Goal: Information Seeking & Learning: Find specific page/section

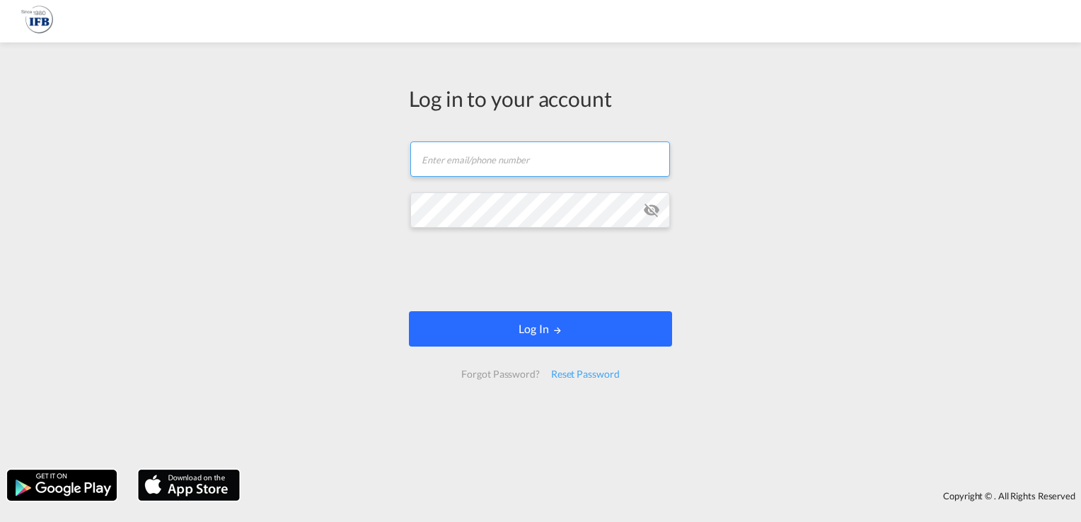
type input "[PERSON_NAME][EMAIL_ADDRESS][DOMAIN_NAME]"
click at [547, 327] on button "Log In" at bounding box center [540, 328] width 263 height 35
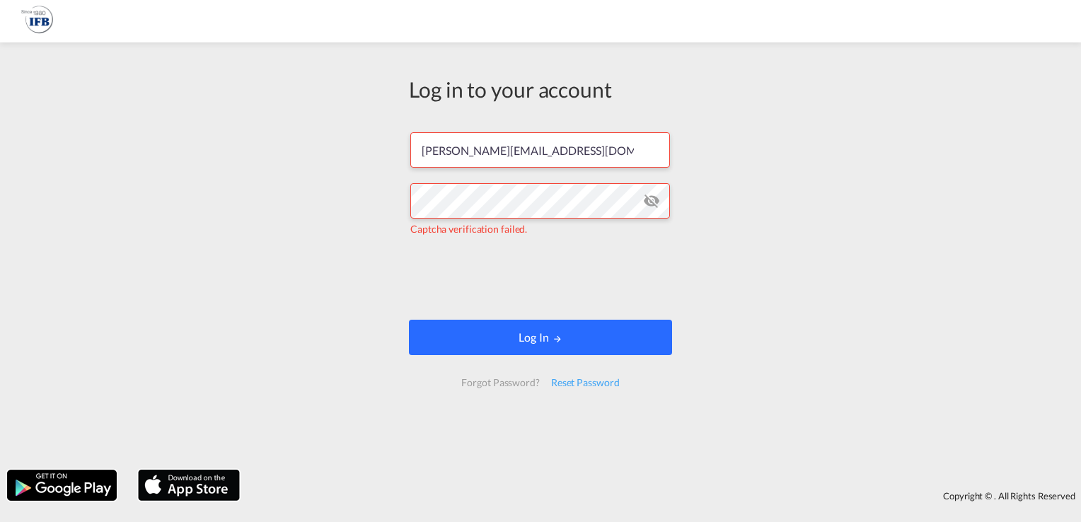
click at [503, 333] on button "Log In" at bounding box center [540, 337] width 263 height 35
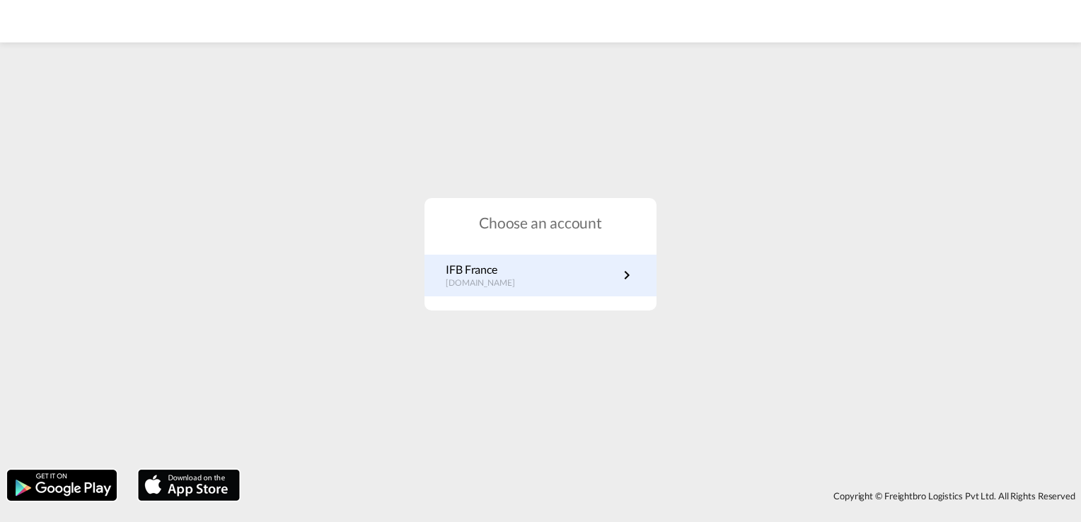
click at [550, 285] on link "IFB France [DOMAIN_NAME]" at bounding box center [541, 276] width 190 height 28
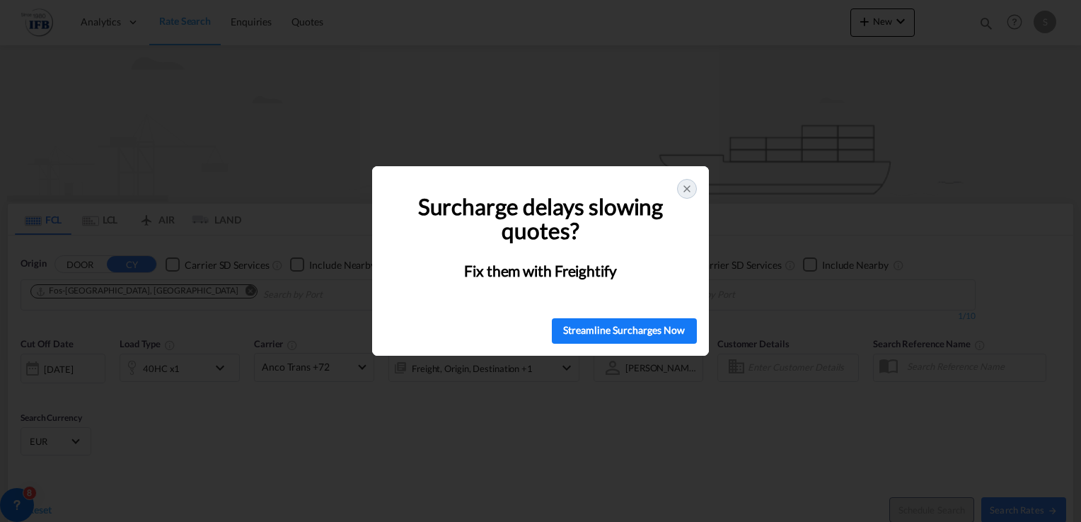
click at [688, 179] on div at bounding box center [687, 189] width 20 height 20
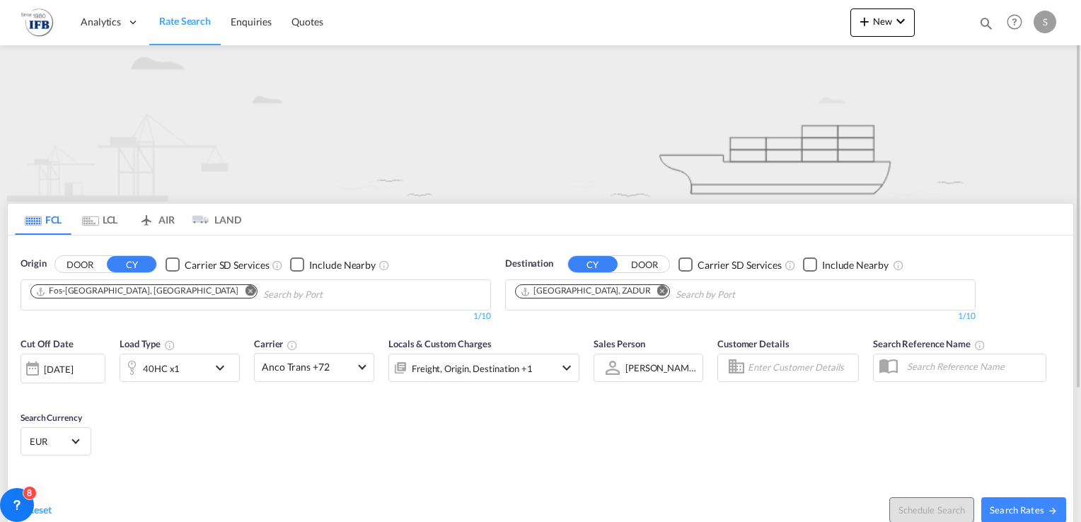
click at [245, 289] on md-icon "Remove" at bounding box center [250, 291] width 11 height 11
click at [152, 293] on body "Analytics Reports Rate Search Enquiries Quotes Analytics Reports" at bounding box center [540, 261] width 1081 height 522
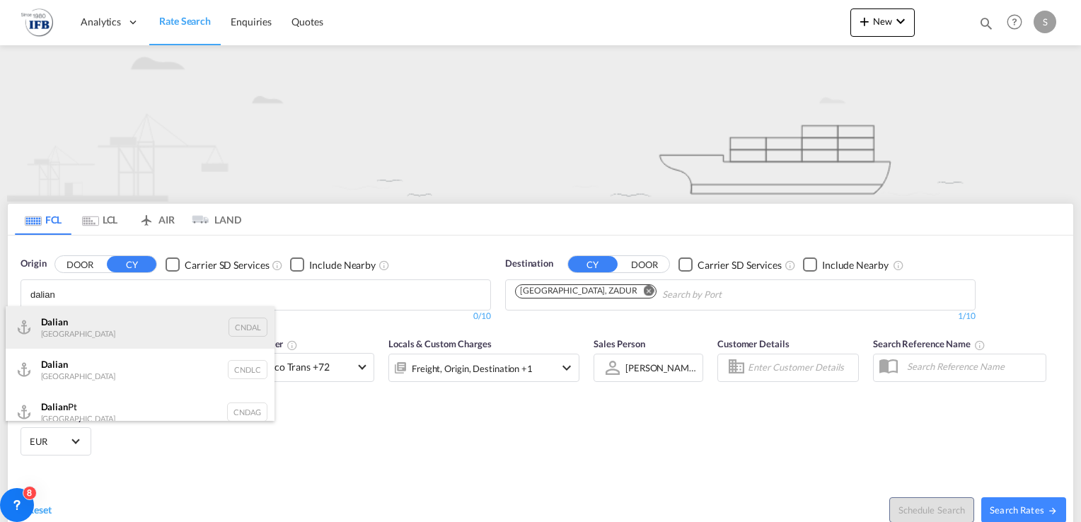
type input "dalian"
click at [129, 327] on div "Dalian China CNDAL" at bounding box center [140, 327] width 269 height 42
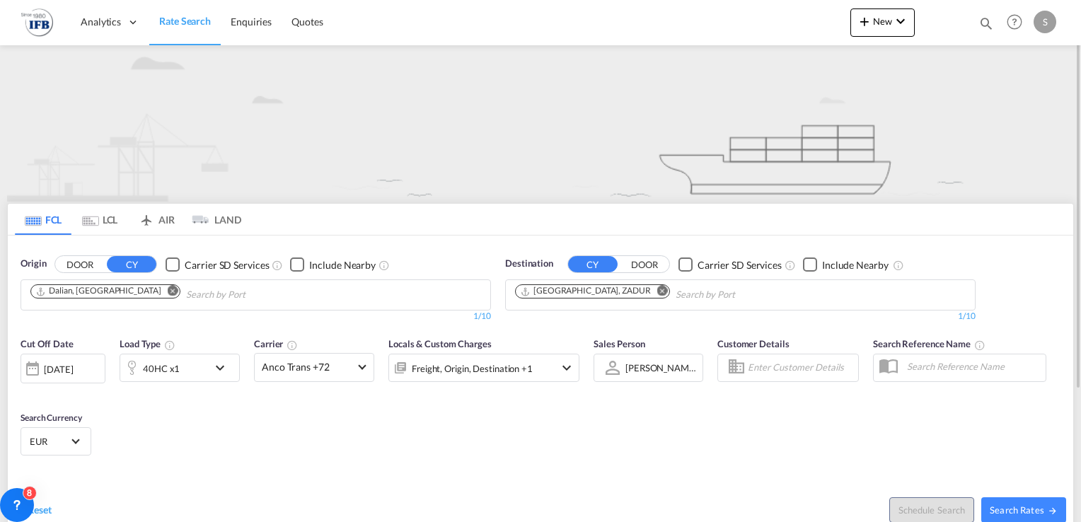
click at [657, 289] on md-icon "Remove" at bounding box center [662, 291] width 11 height 11
click at [606, 293] on body "Analytics Reports Rate Search Enquiries Quotes Analytics Reports" at bounding box center [540, 261] width 1081 height 522
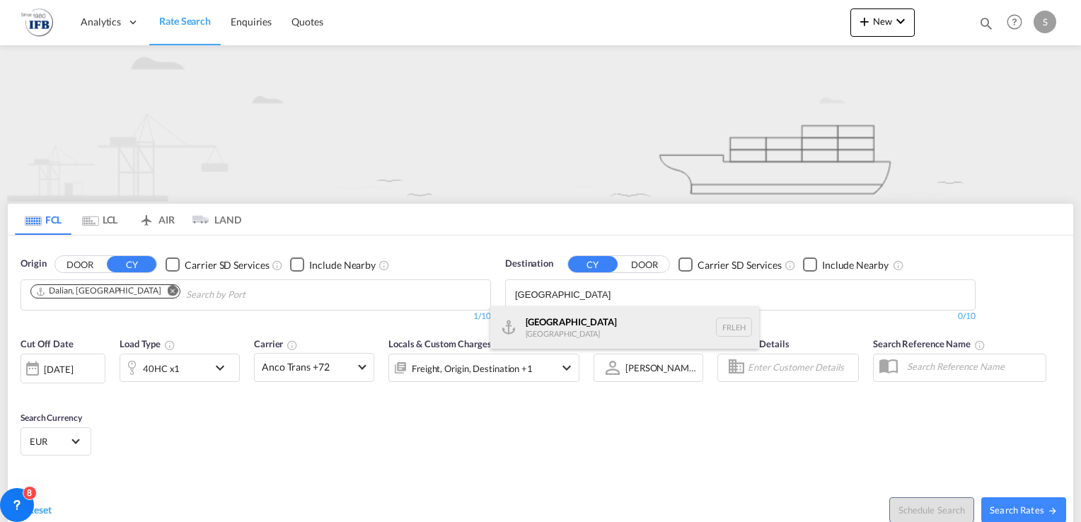
type input "le havre"
click at [584, 320] on div "Le Havre France FRLEH" at bounding box center [624, 327] width 269 height 42
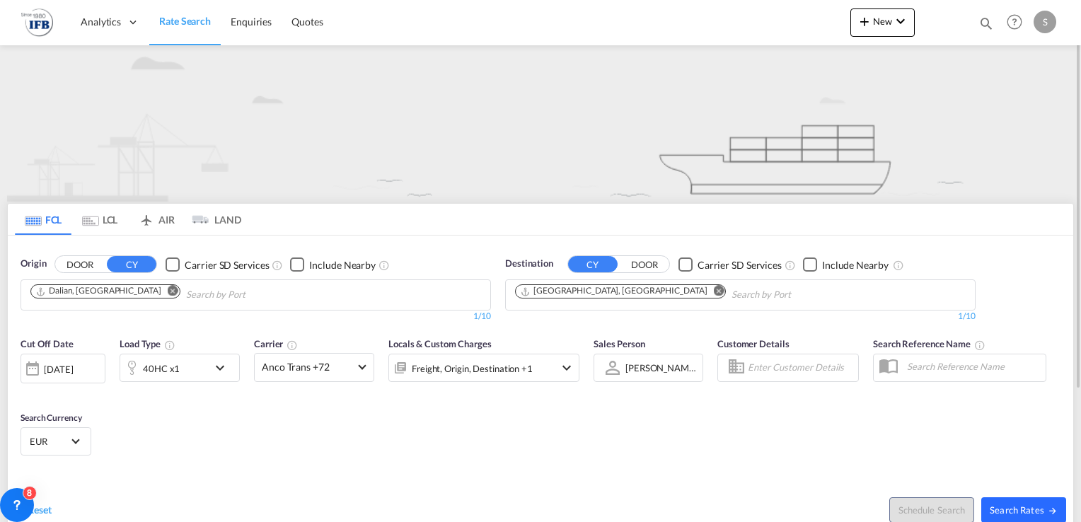
click at [1049, 509] on md-icon "icon-arrow-right" at bounding box center [1053, 511] width 10 height 10
type input "CNDAL to FRLEH / 14 Aug 2025"
